Goal: Transaction & Acquisition: Subscribe to service/newsletter

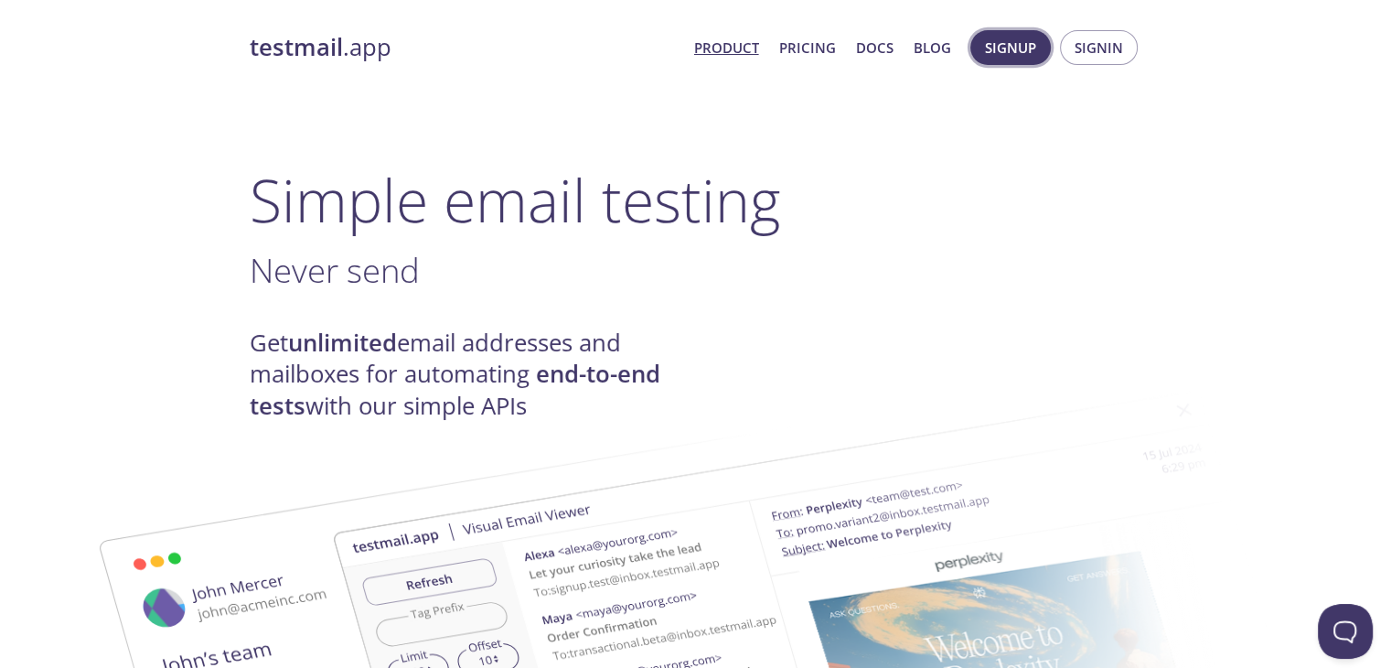
click at [1027, 50] on span "Signup" at bounding box center [1010, 48] width 51 height 24
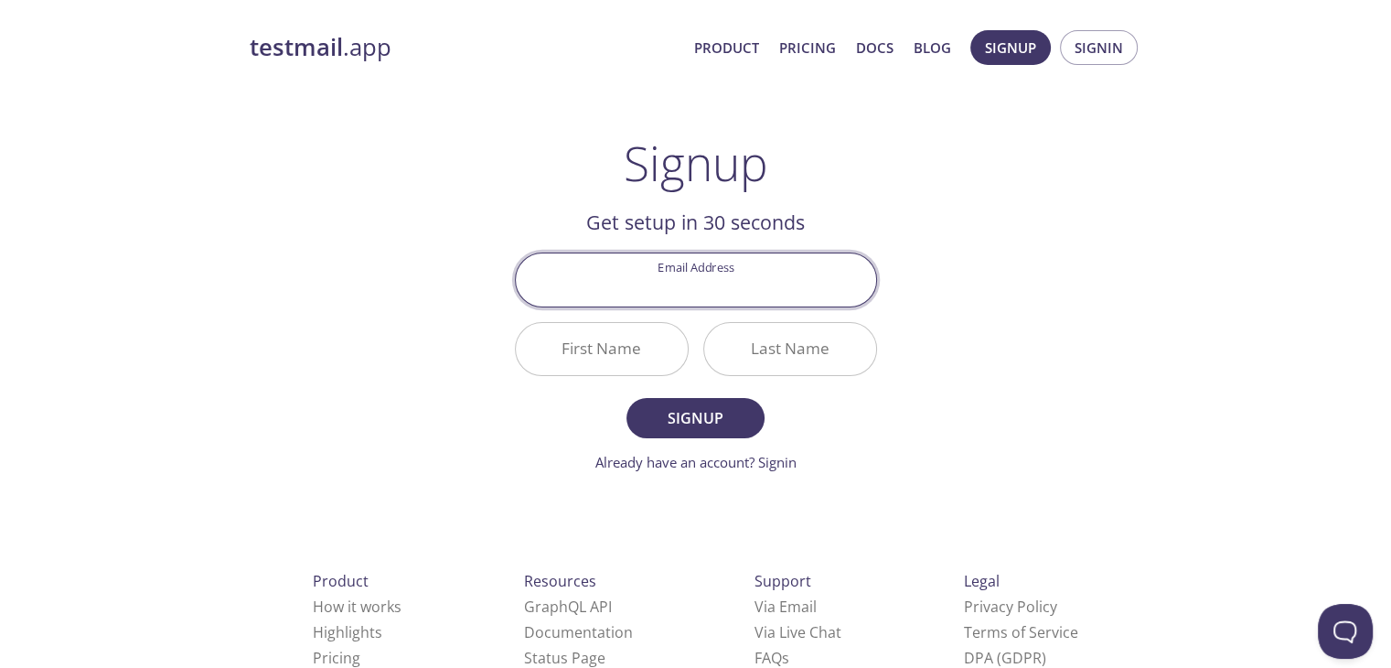
click at [647, 279] on input "Email Address" at bounding box center [696, 279] width 360 height 52
type input "[EMAIL_ADDRESS][DOMAIN_NAME]"
click at [612, 353] on input "First Name" at bounding box center [602, 349] width 172 height 52
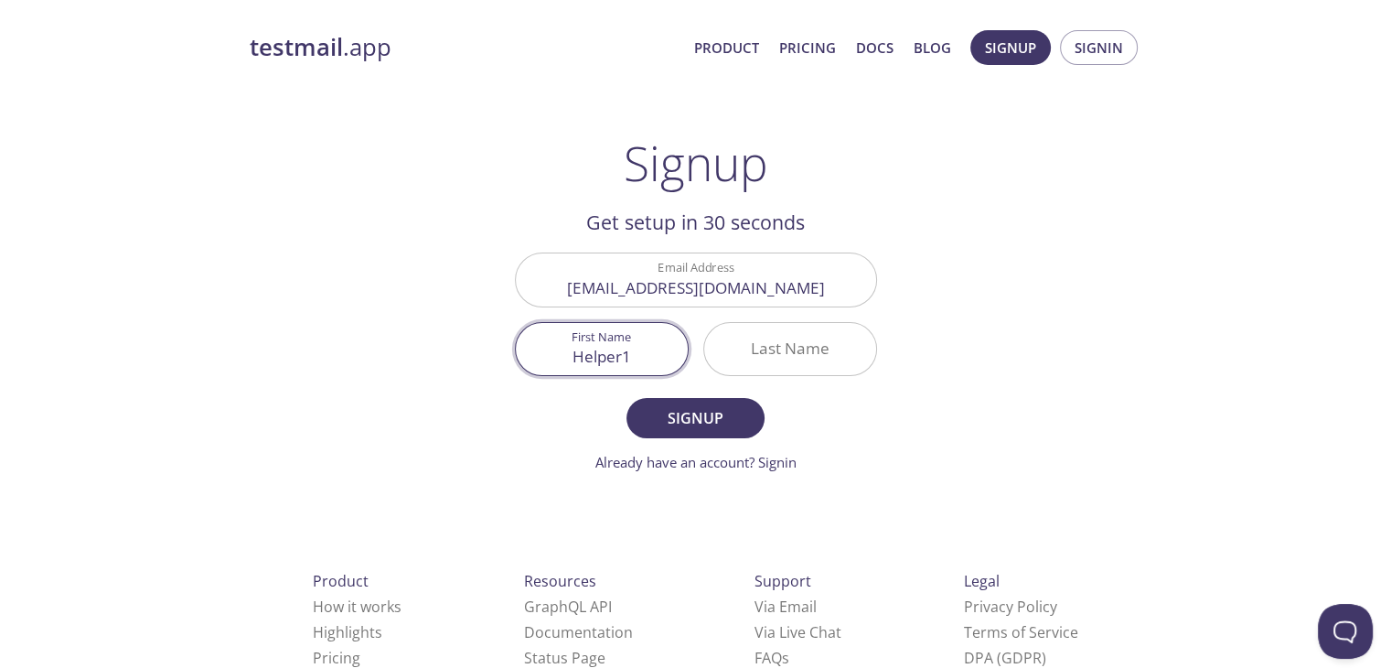
type input "Helper1"
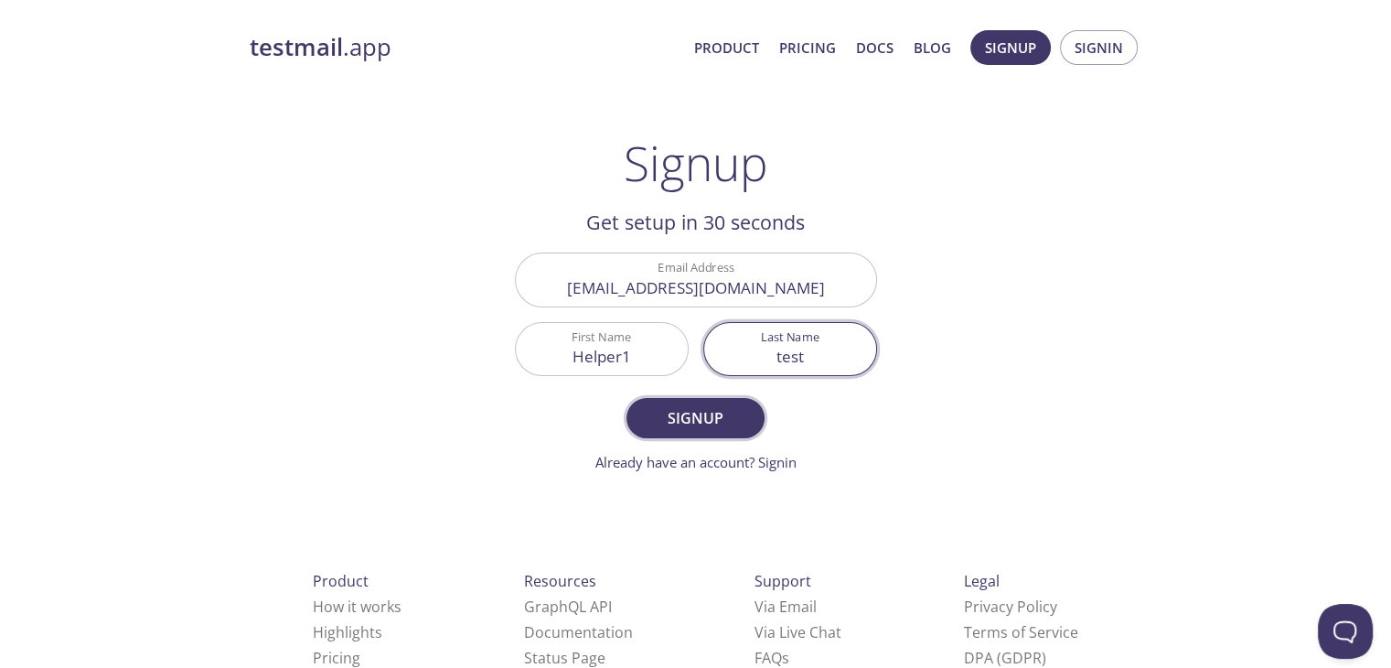
type input "test"
click at [709, 412] on span "Signup" at bounding box center [694, 418] width 97 height 26
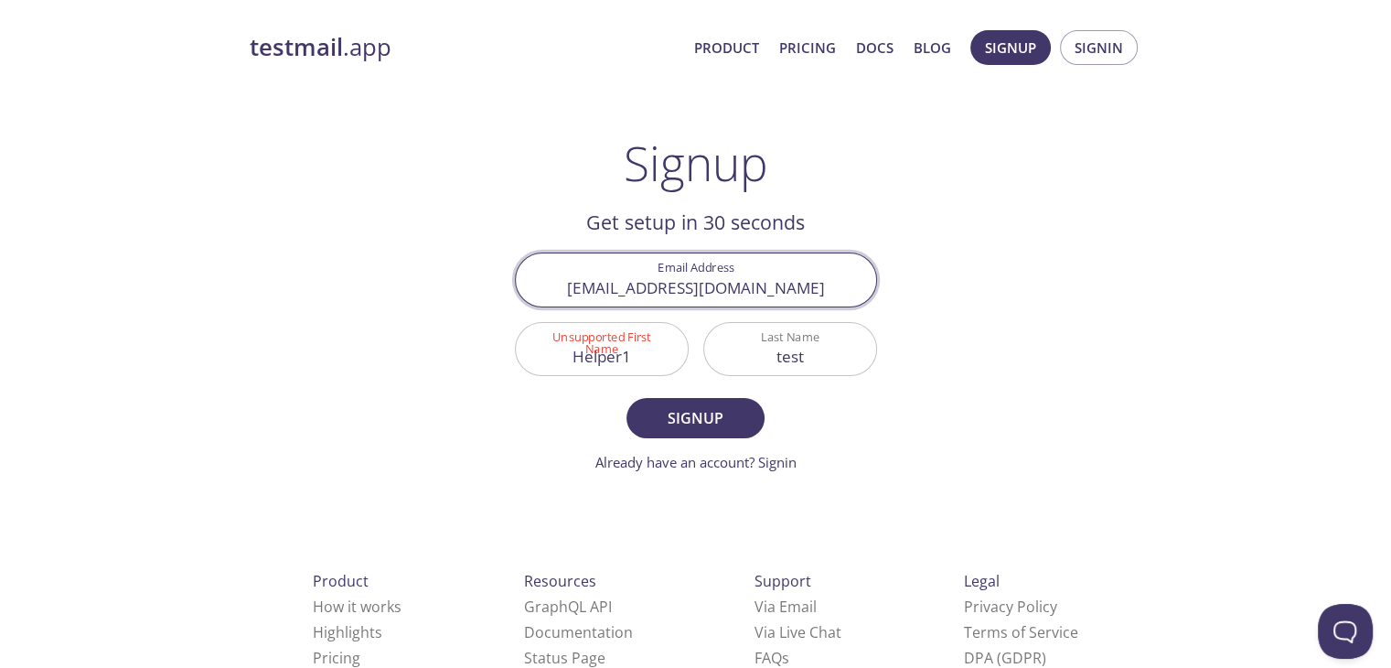
drag, startPoint x: 764, startPoint y: 296, endPoint x: 561, endPoint y: 283, distance: 203.5
click at [561, 283] on input "[EMAIL_ADDRESS][DOMAIN_NAME]" at bounding box center [696, 279] width 360 height 52
type input "[PERSON_NAME][EMAIL_ADDRESS][PERSON_NAME][DOMAIN_NAME]"
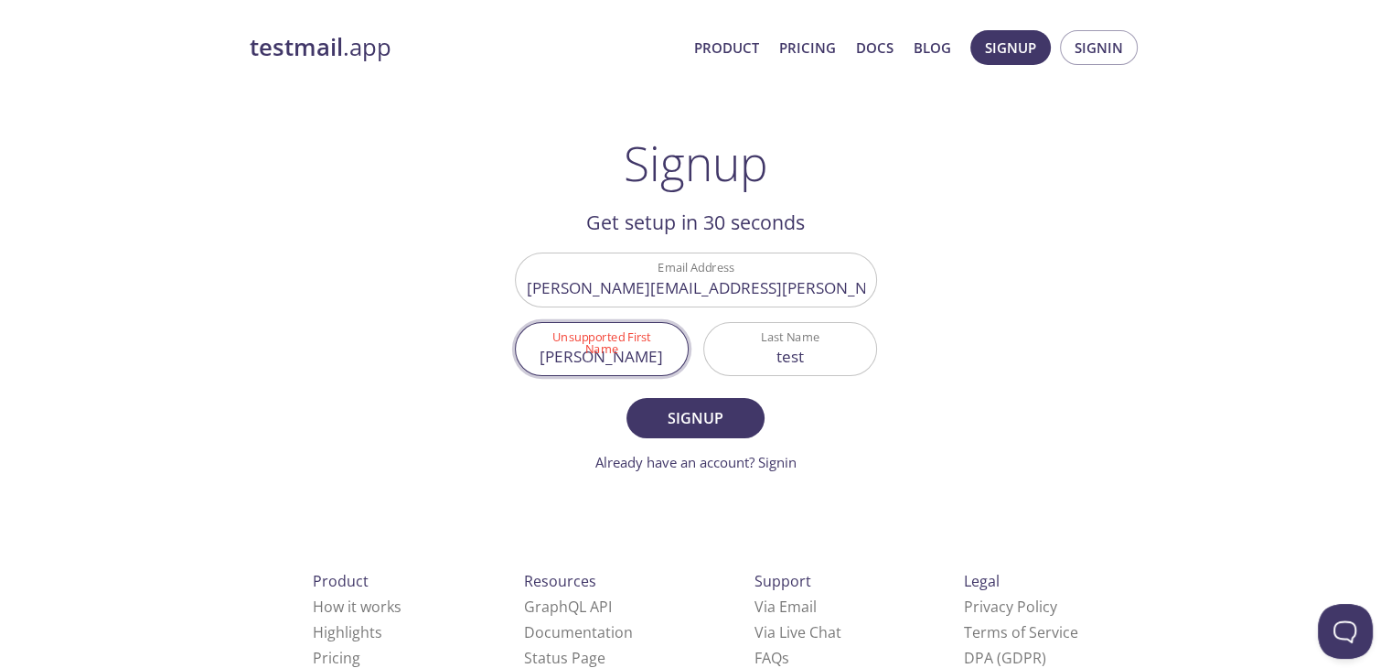
type input "[PERSON_NAME]"
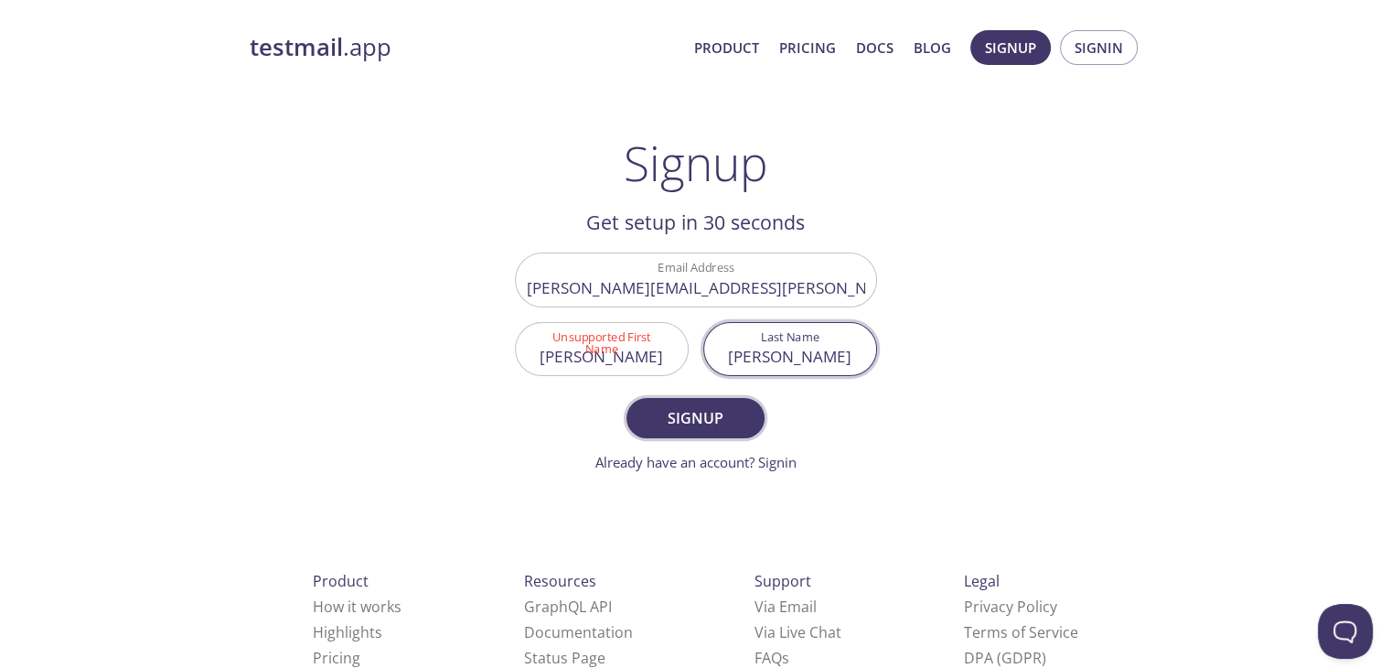
type input "[PERSON_NAME]"
click at [724, 422] on span "Signup" at bounding box center [694, 418] width 97 height 26
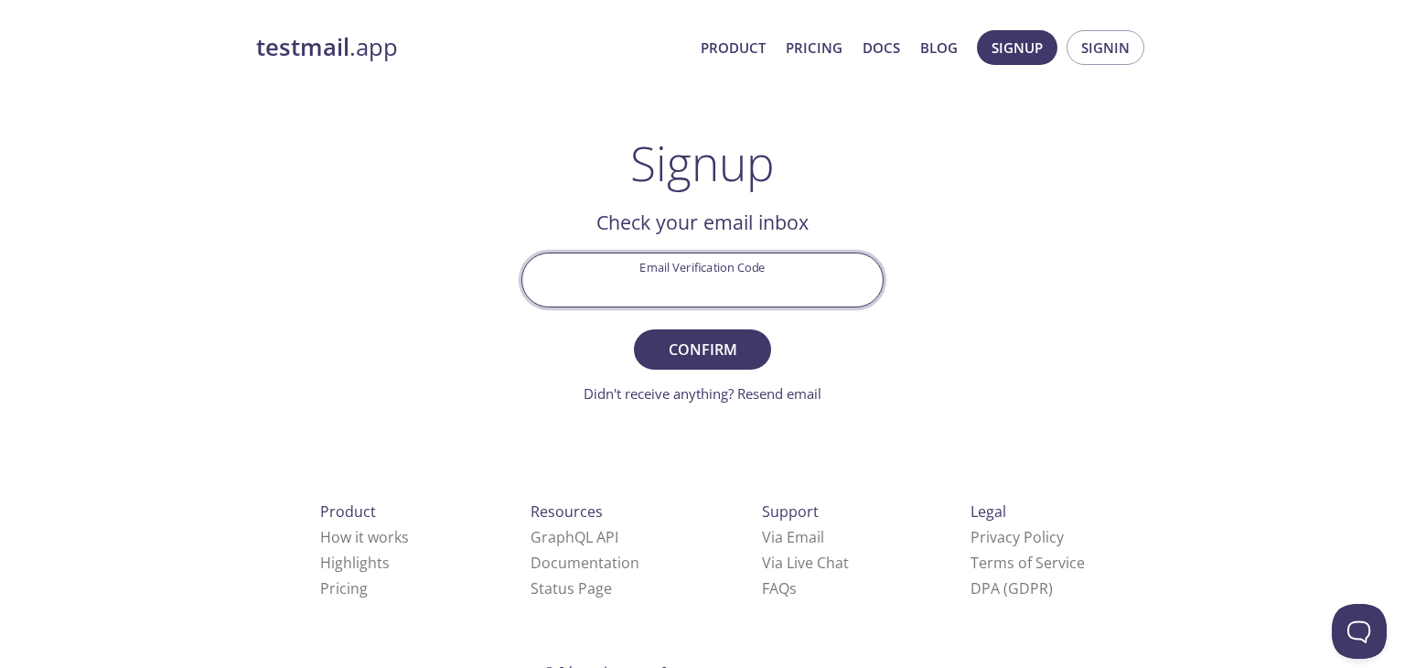
click at [686, 273] on input "Email Verification Code" at bounding box center [702, 279] width 360 height 52
paste input "GLAV7P5"
type input "GLAV7P5"
click at [714, 349] on span "Confirm" at bounding box center [702, 350] width 97 height 26
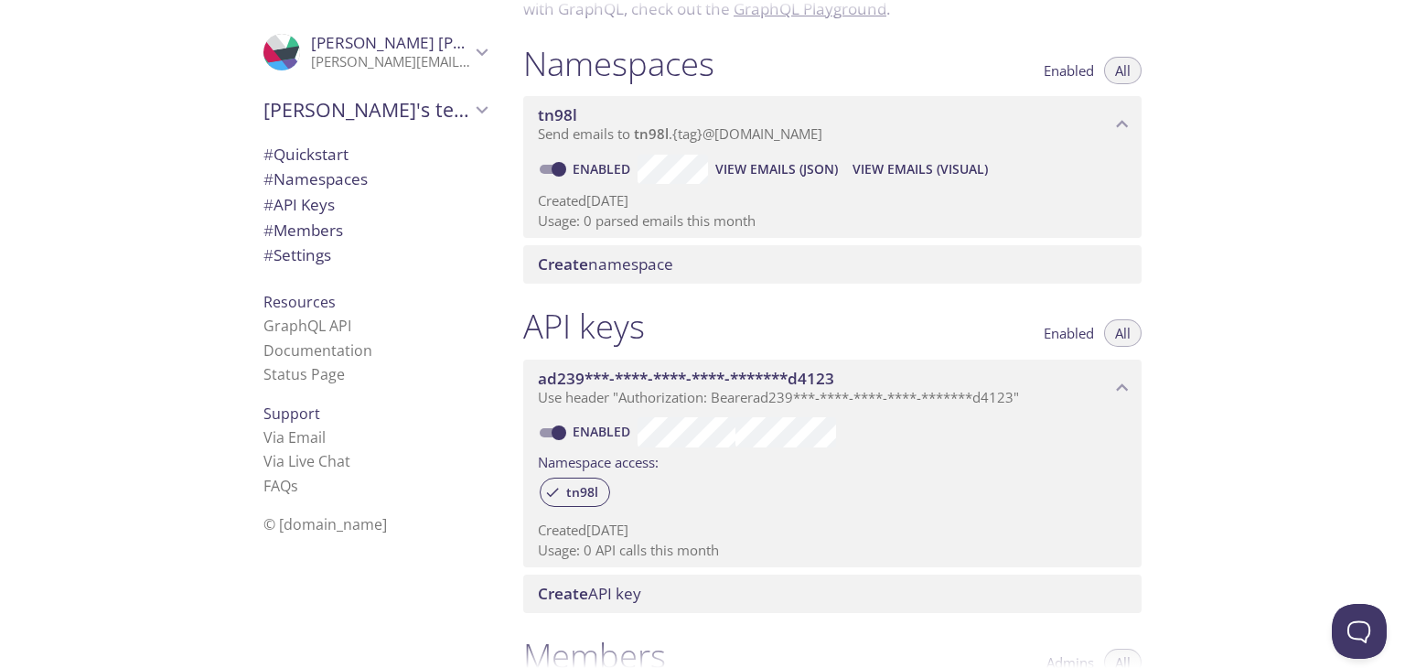
scroll to position [176, 0]
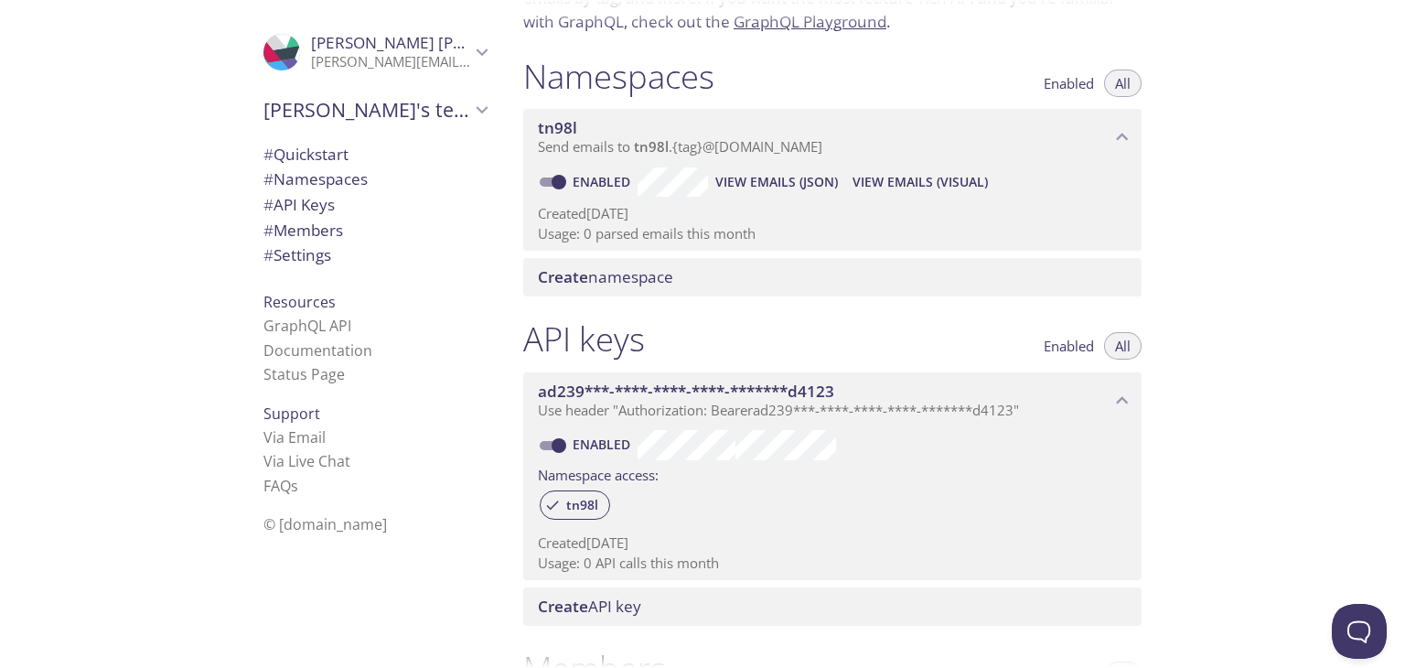
click at [915, 181] on span "View Emails (Visual)" at bounding box center [919, 182] width 135 height 22
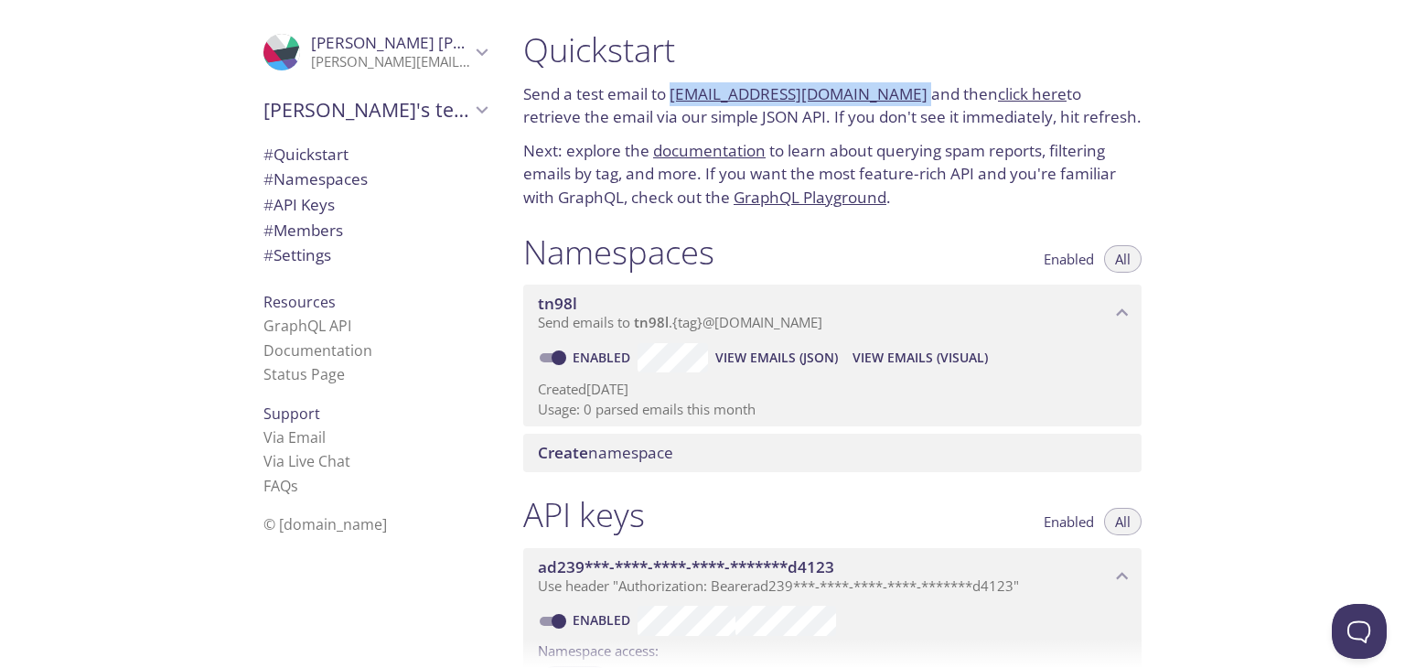
drag, startPoint x: 893, startPoint y: 95, endPoint x: 711, endPoint y: 78, distance: 183.7
click at [673, 86] on p "Send a test email to [EMAIL_ADDRESS][DOMAIN_NAME] and then click here to retrie…" at bounding box center [832, 105] width 618 height 47
copy p "[EMAIL_ADDRESS][DOMAIN_NAME]"
click at [1003, 88] on link "click here" at bounding box center [1032, 93] width 69 height 21
click at [935, 356] on span "View Emails (Visual)" at bounding box center [919, 358] width 135 height 22
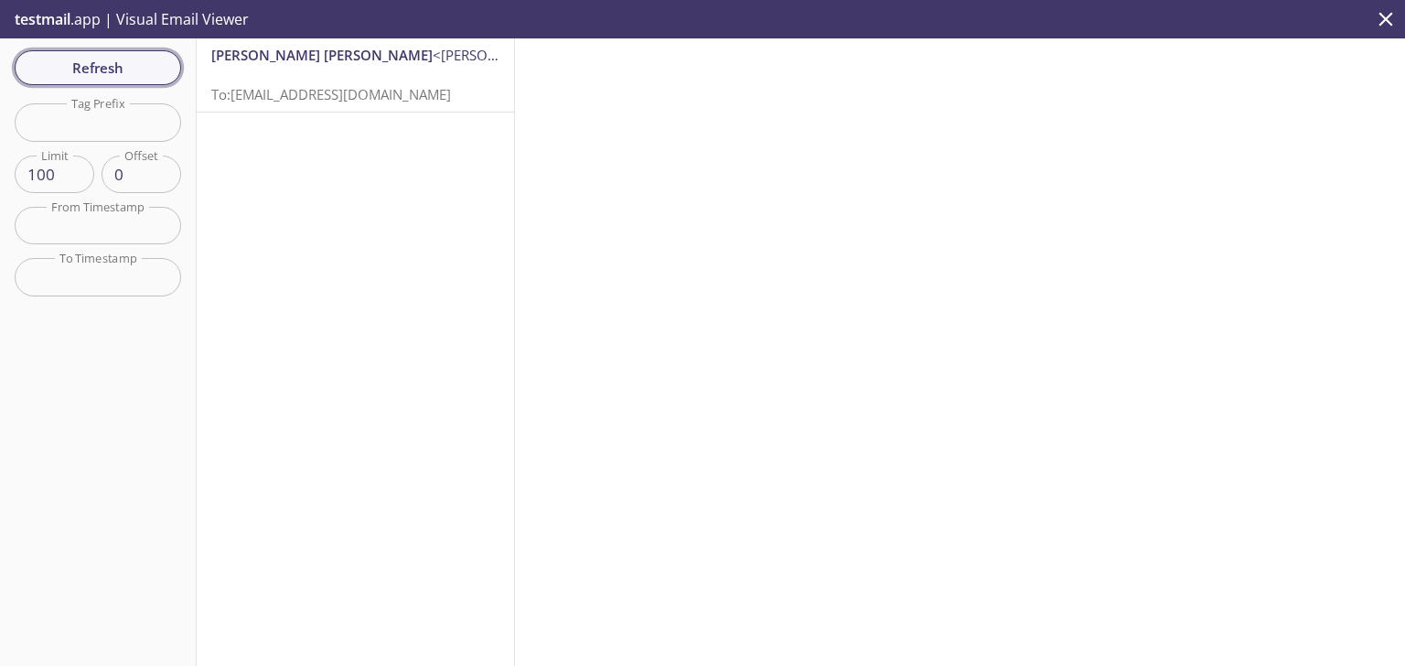
click at [158, 65] on span "Refresh" at bounding box center [97, 68] width 137 height 24
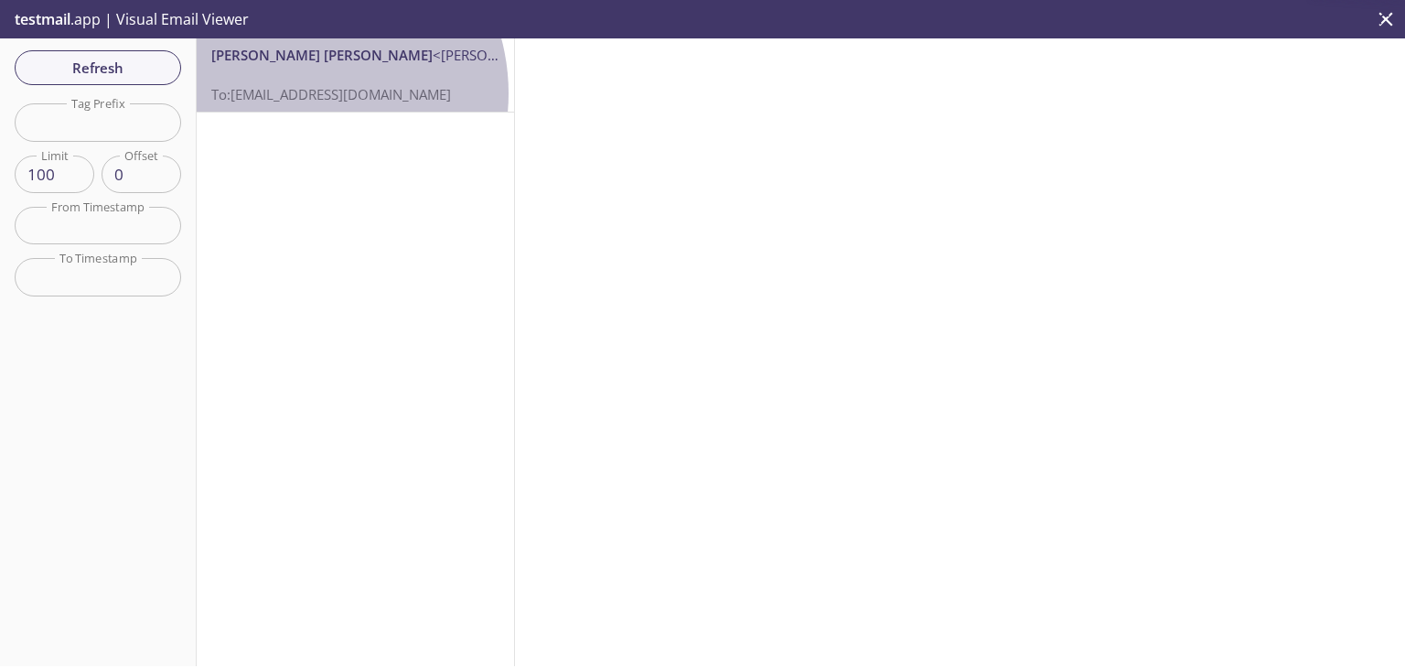
click at [297, 94] on span "To: [EMAIL_ADDRESS][DOMAIN_NAME]" at bounding box center [331, 94] width 240 height 18
